Goal: Task Accomplishment & Management: Use online tool/utility

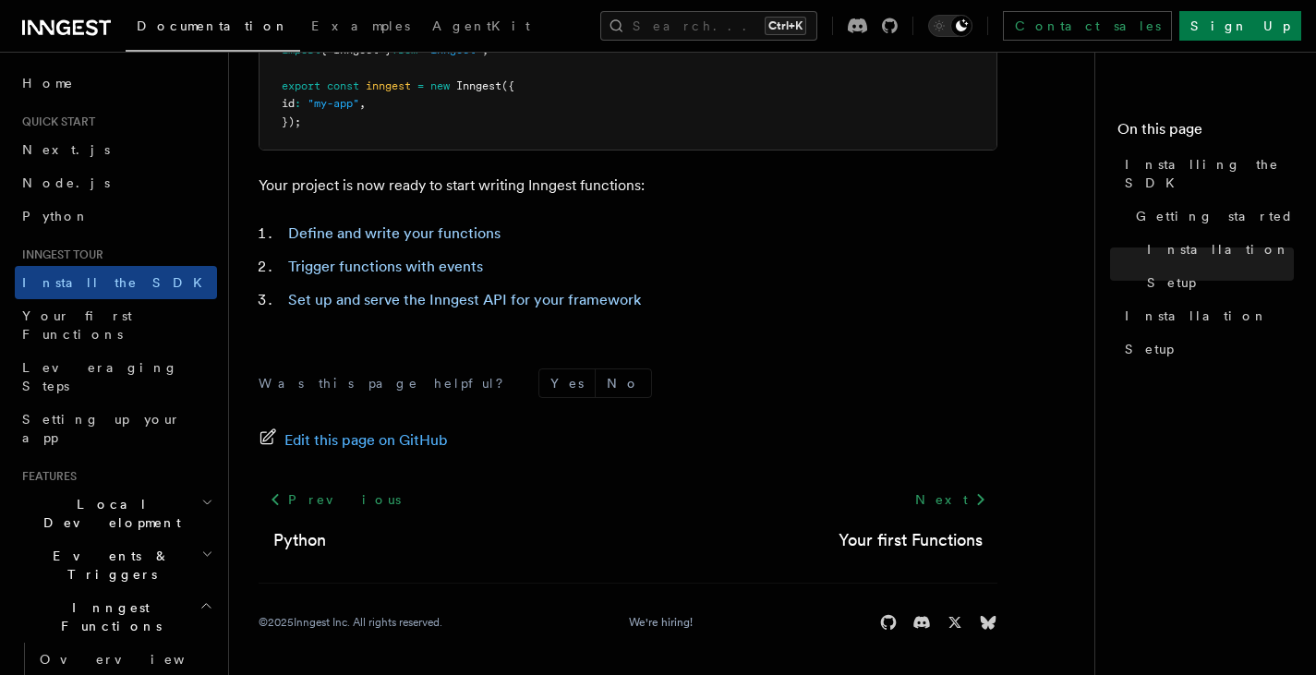
scroll to position [860, 0]
click at [93, 412] on span "Setting up your app" at bounding box center [101, 428] width 159 height 33
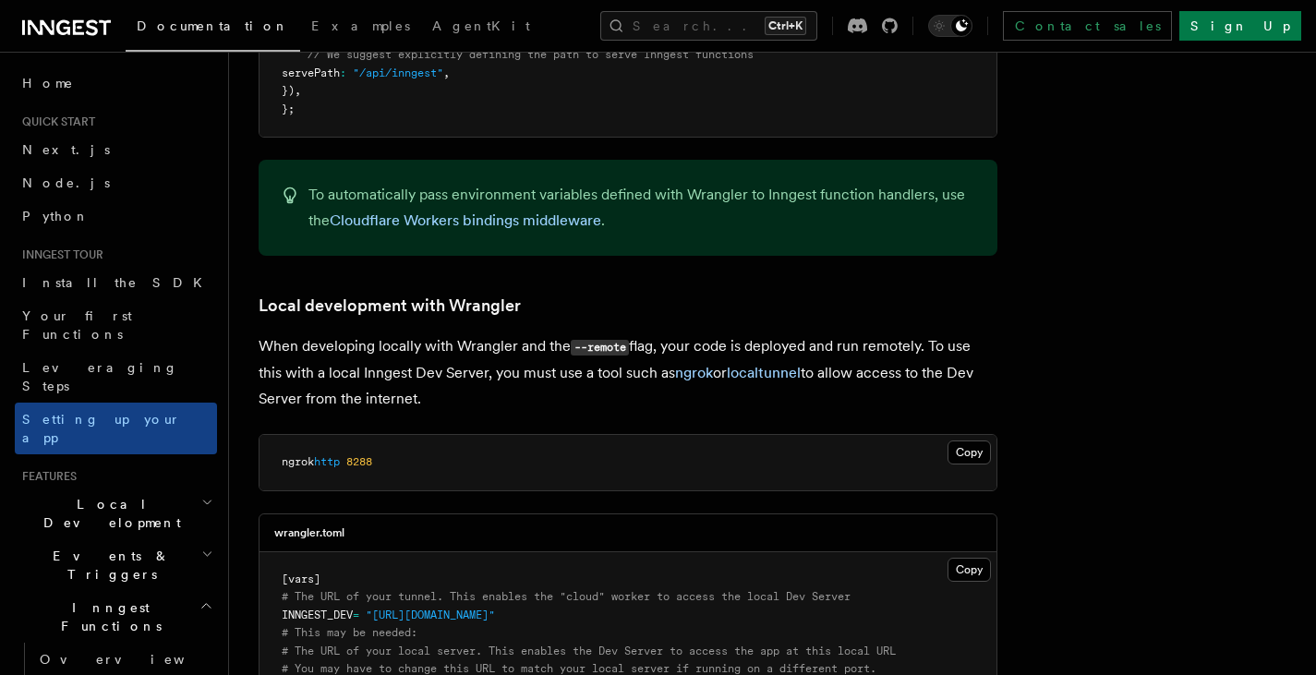
scroll to position [3561, 0]
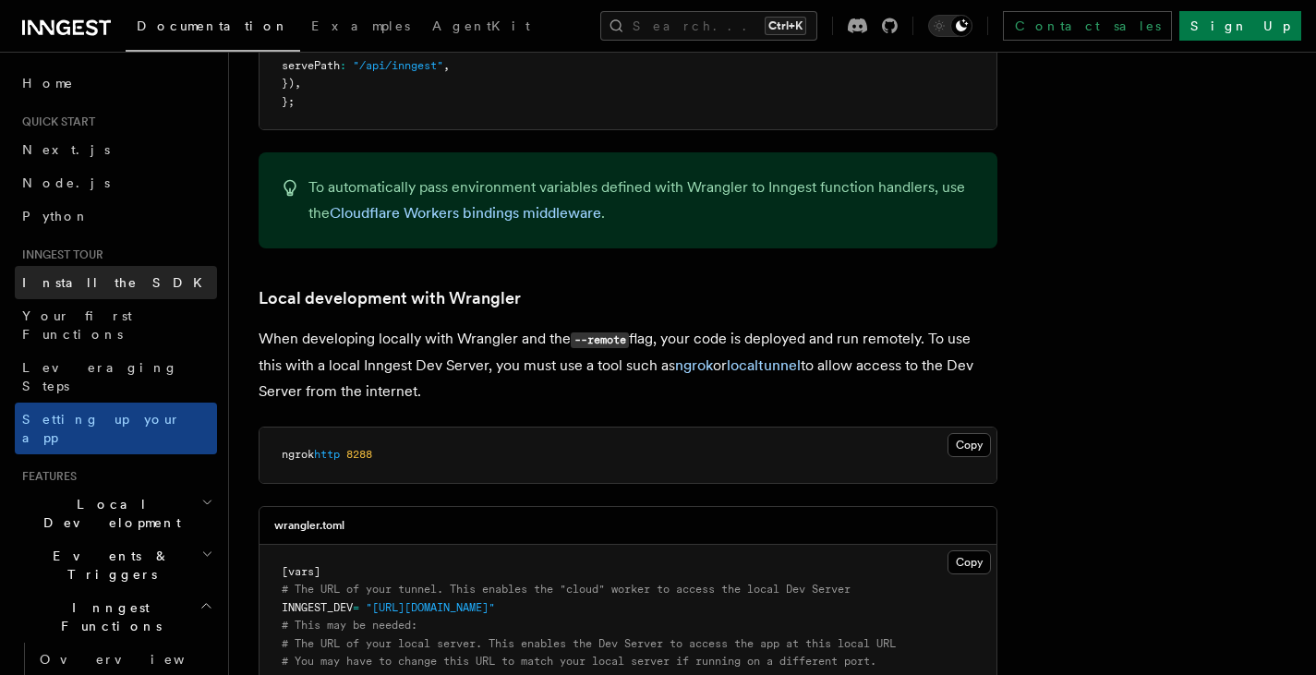
click at [99, 287] on span "Install the SDK" at bounding box center [117, 282] width 191 height 15
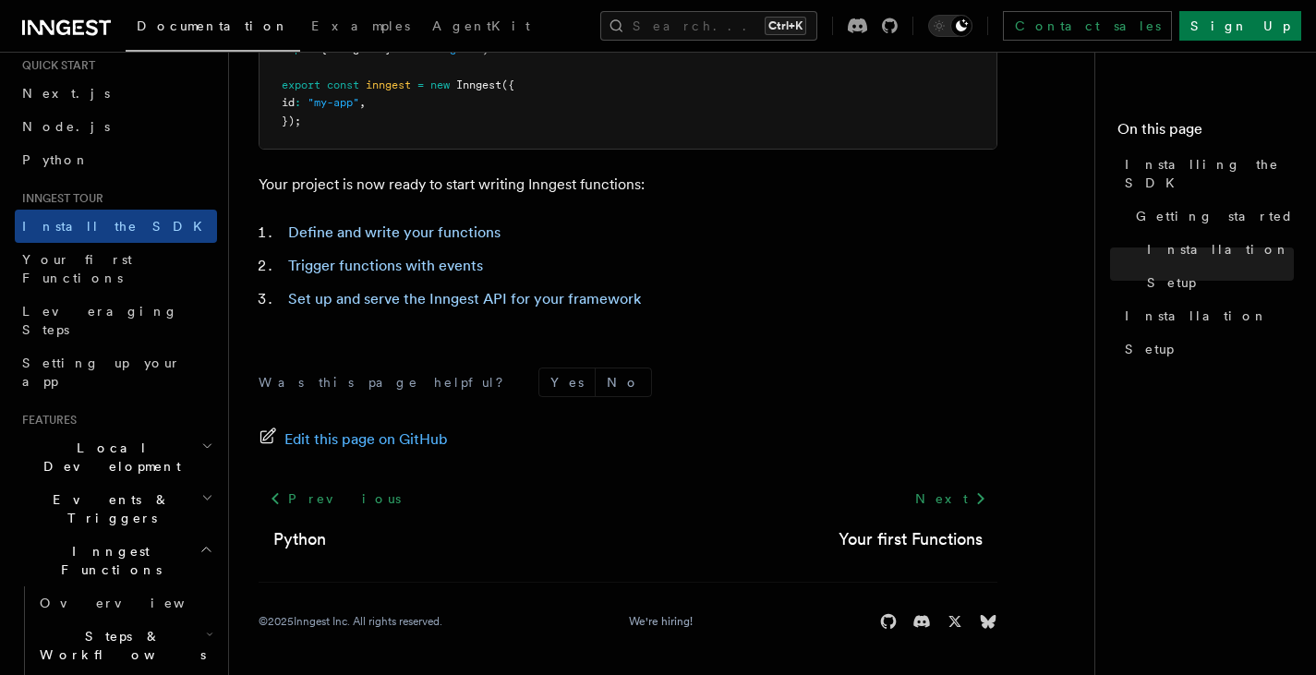
scroll to position [67, 0]
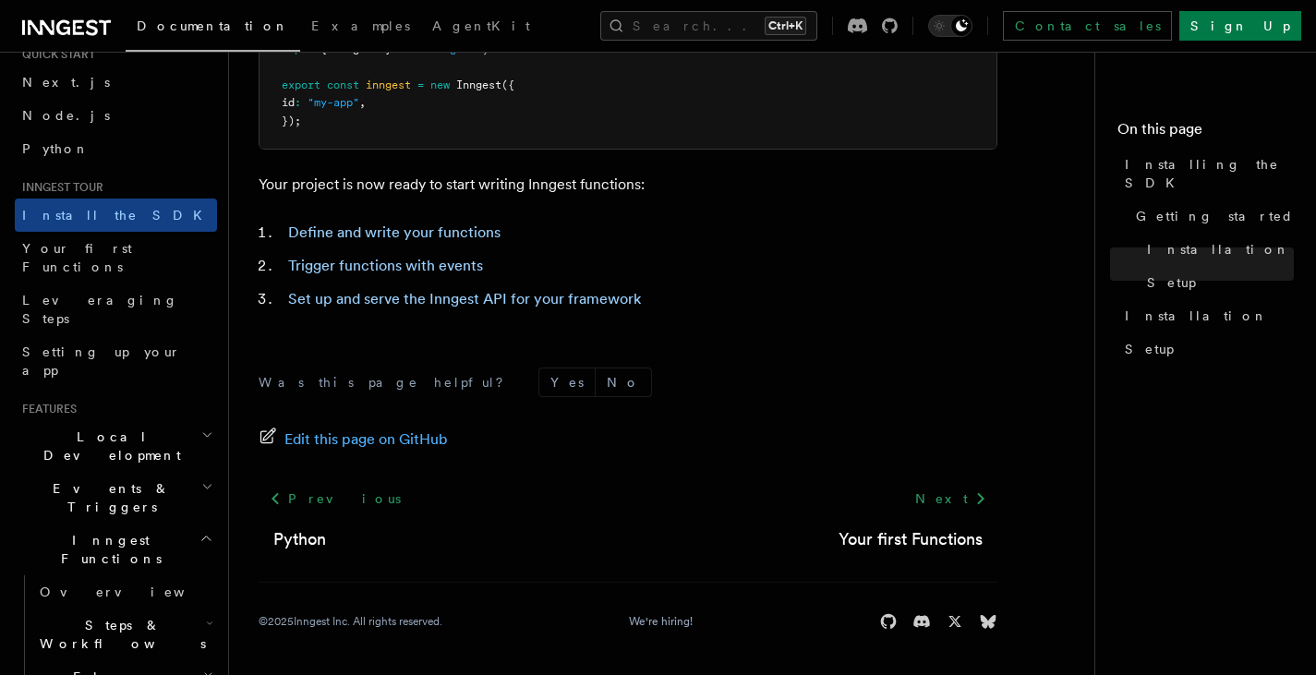
click at [119, 420] on h2 "Local Development" at bounding box center [116, 446] width 202 height 52
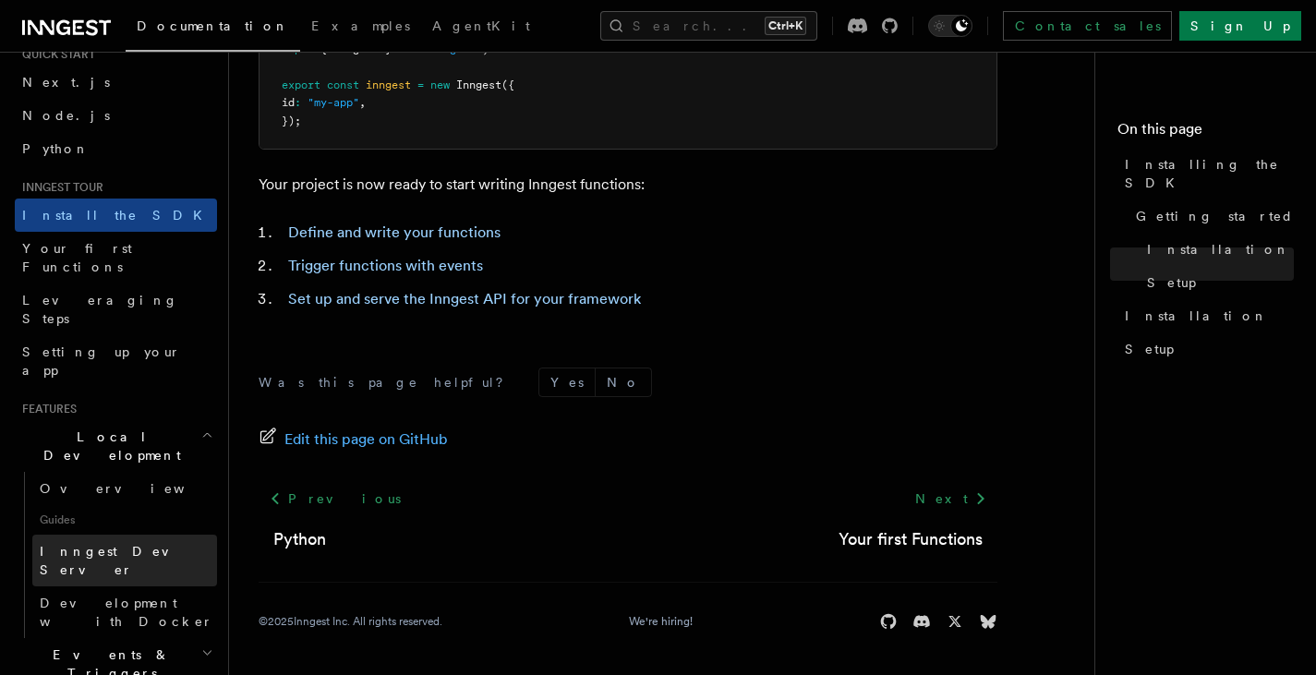
click at [117, 544] on span "Inngest Dev Server" at bounding box center [119, 560] width 158 height 33
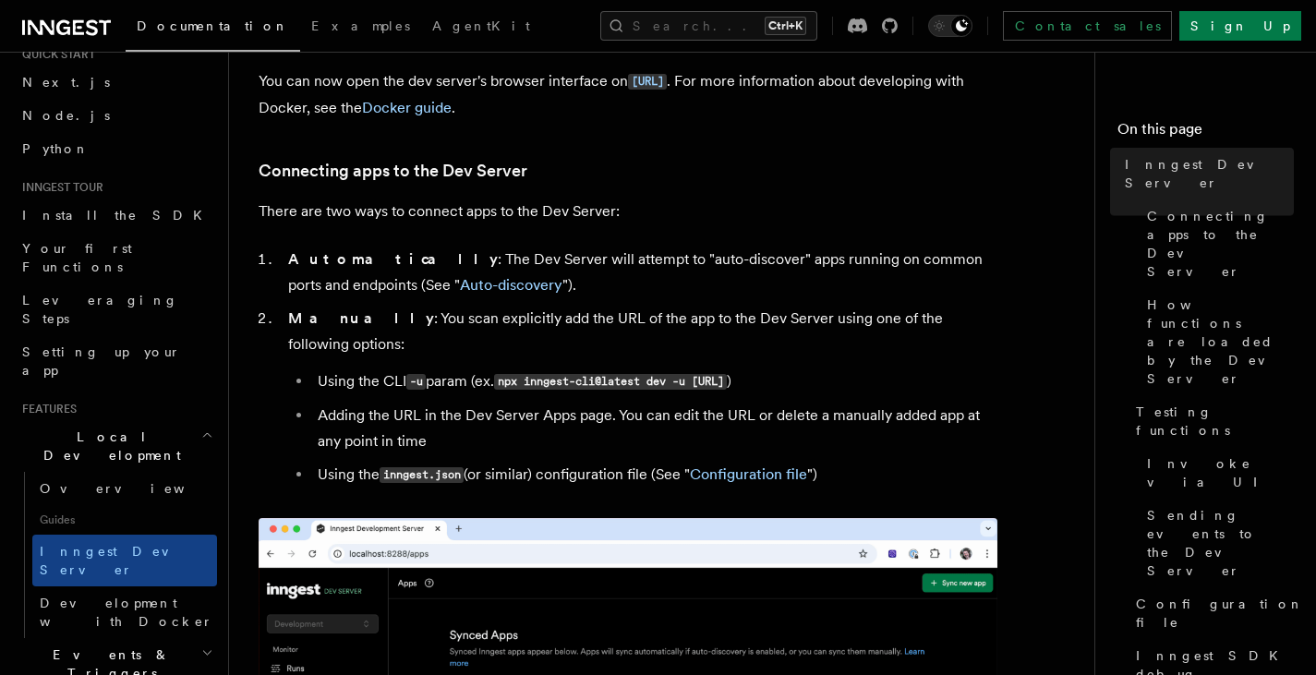
scroll to position [523, 0]
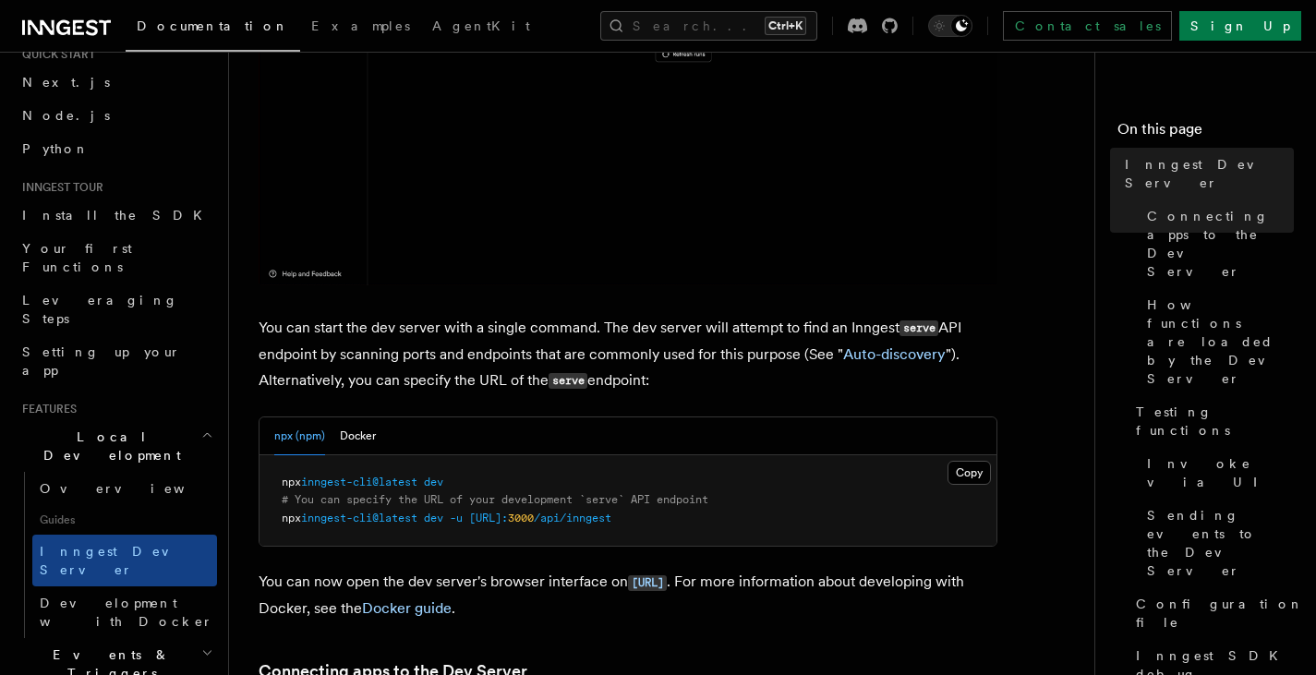
click at [741, 519] on pre "npx inngest-cli@latest dev # You can specify the URL of your development `serve…" at bounding box center [627, 500] width 737 height 91
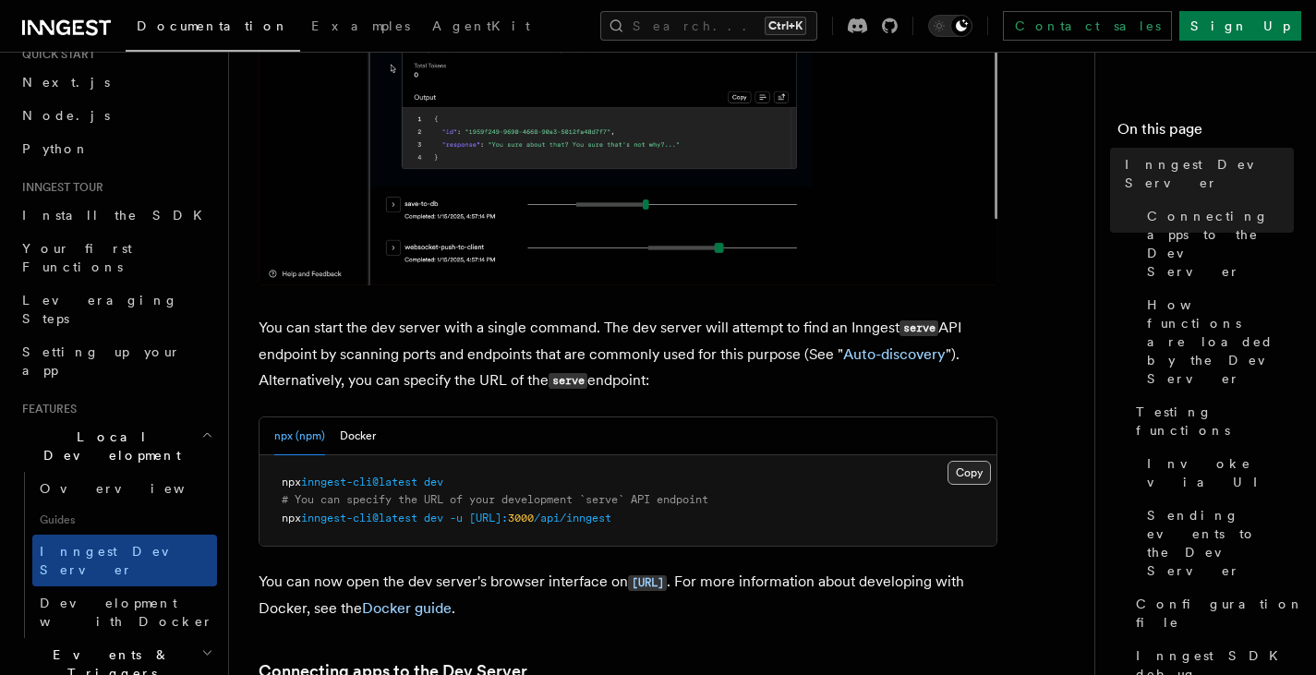
click at [969, 474] on button "Copy Copied" at bounding box center [968, 473] width 43 height 24
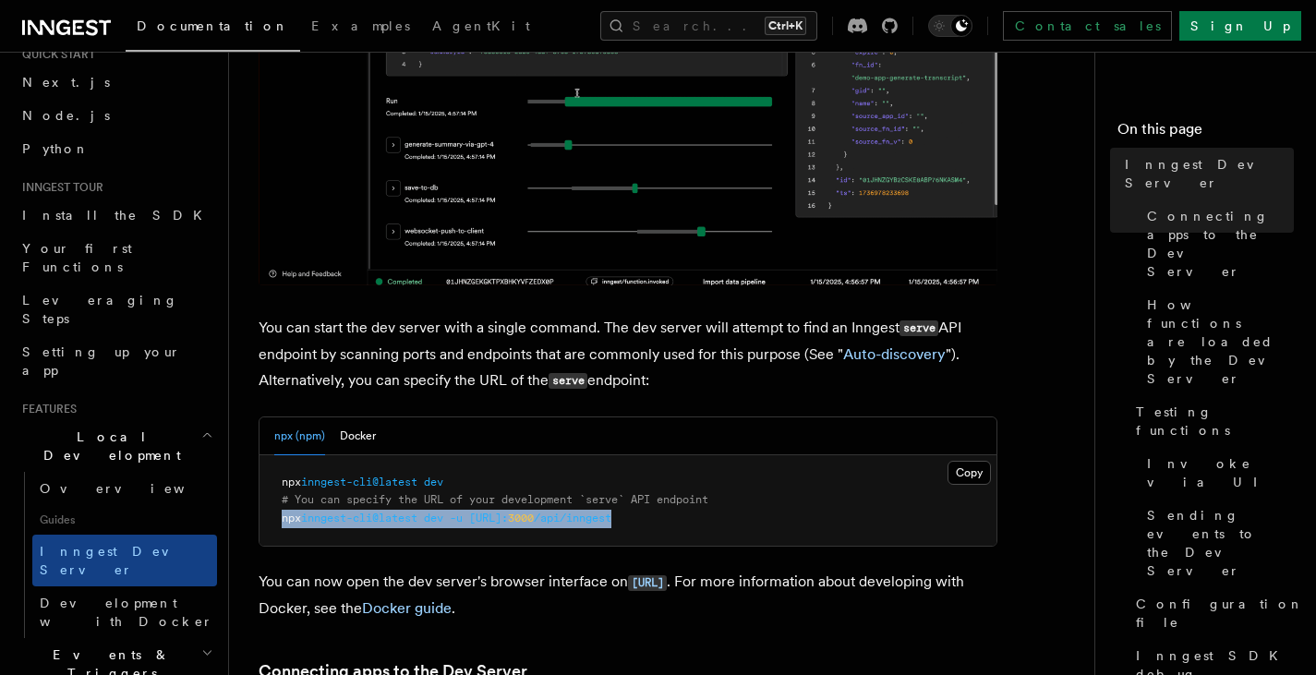
drag, startPoint x: 711, startPoint y: 518, endPoint x: 278, endPoint y: 523, distance: 433.0
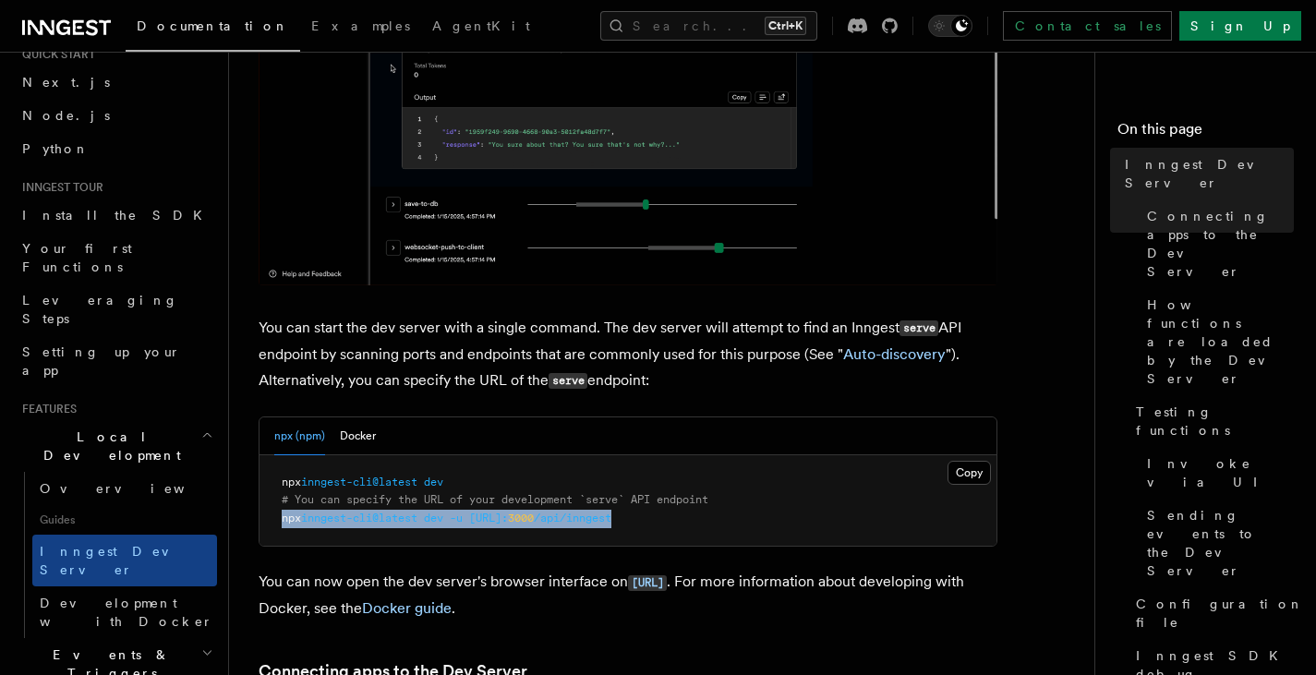
click at [278, 523] on pre "npx inngest-cli@latest dev # You can specify the URL of your development `serve…" at bounding box center [627, 500] width 737 height 91
copy span "npx inngest-cli@latest dev -u [URL]: 3000 /api/inngest"
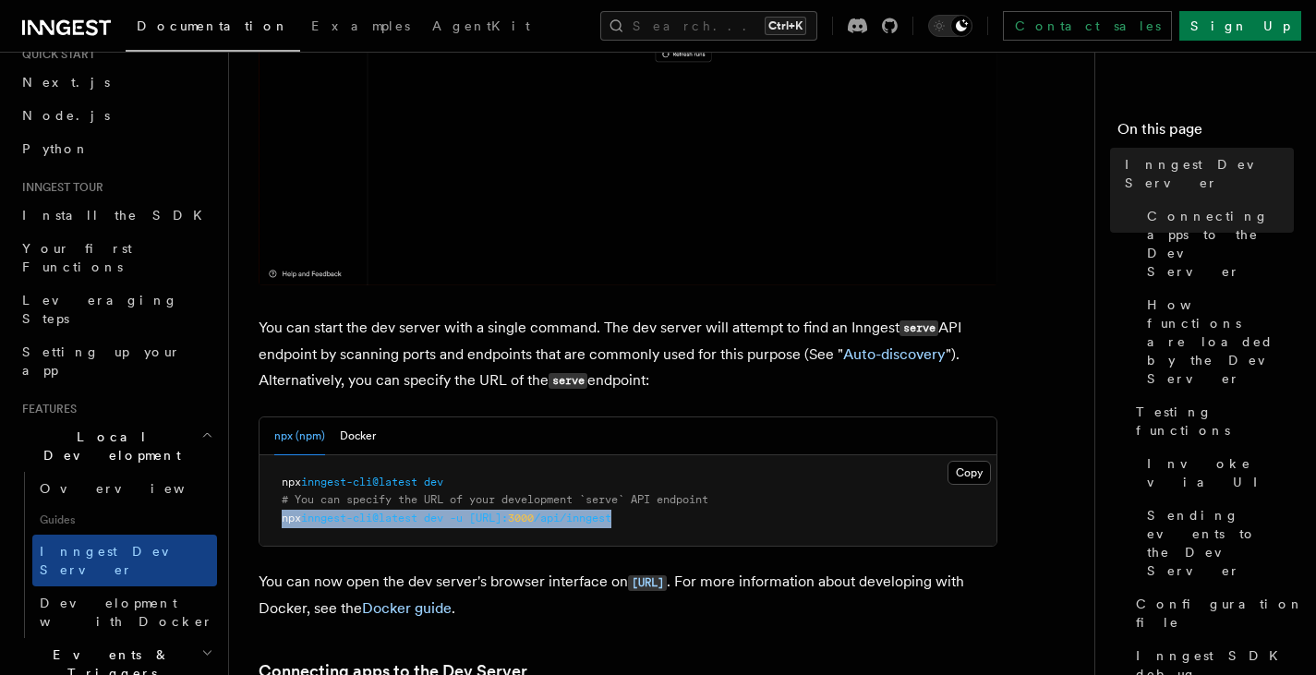
copy span "npx inngest-cli@latest dev -u [URL]: 3000 /api/inngest"
